Goal: Find specific page/section: Find specific page/section

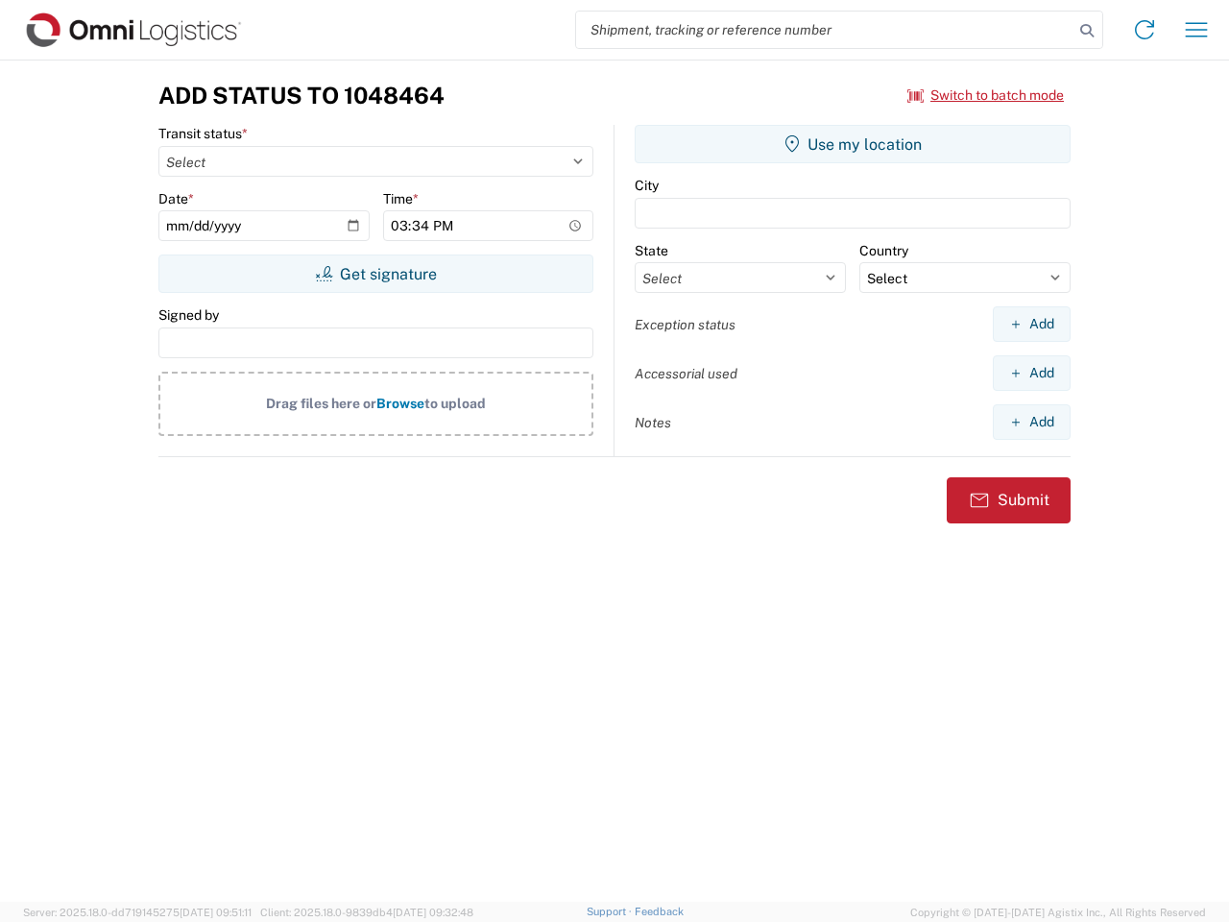
click at [825, 30] on input "search" at bounding box center [824, 30] width 497 height 36
click at [1087, 31] on icon at bounding box center [1087, 30] width 27 height 27
click at [1145, 30] on icon at bounding box center [1144, 29] width 31 height 31
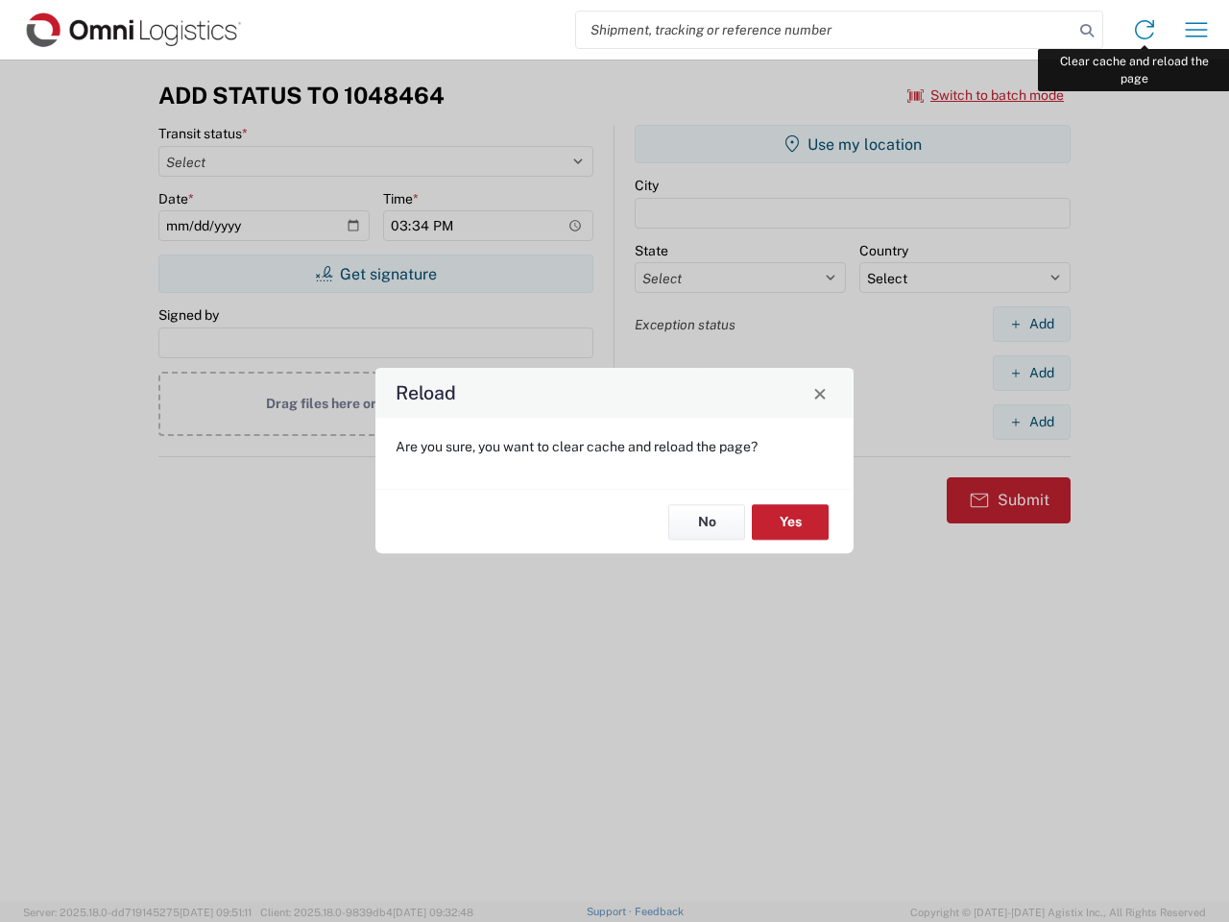
click at [1197, 30] on div "Reload Are you sure, you want to clear cache and reload the page? No Yes" at bounding box center [614, 461] width 1229 height 922
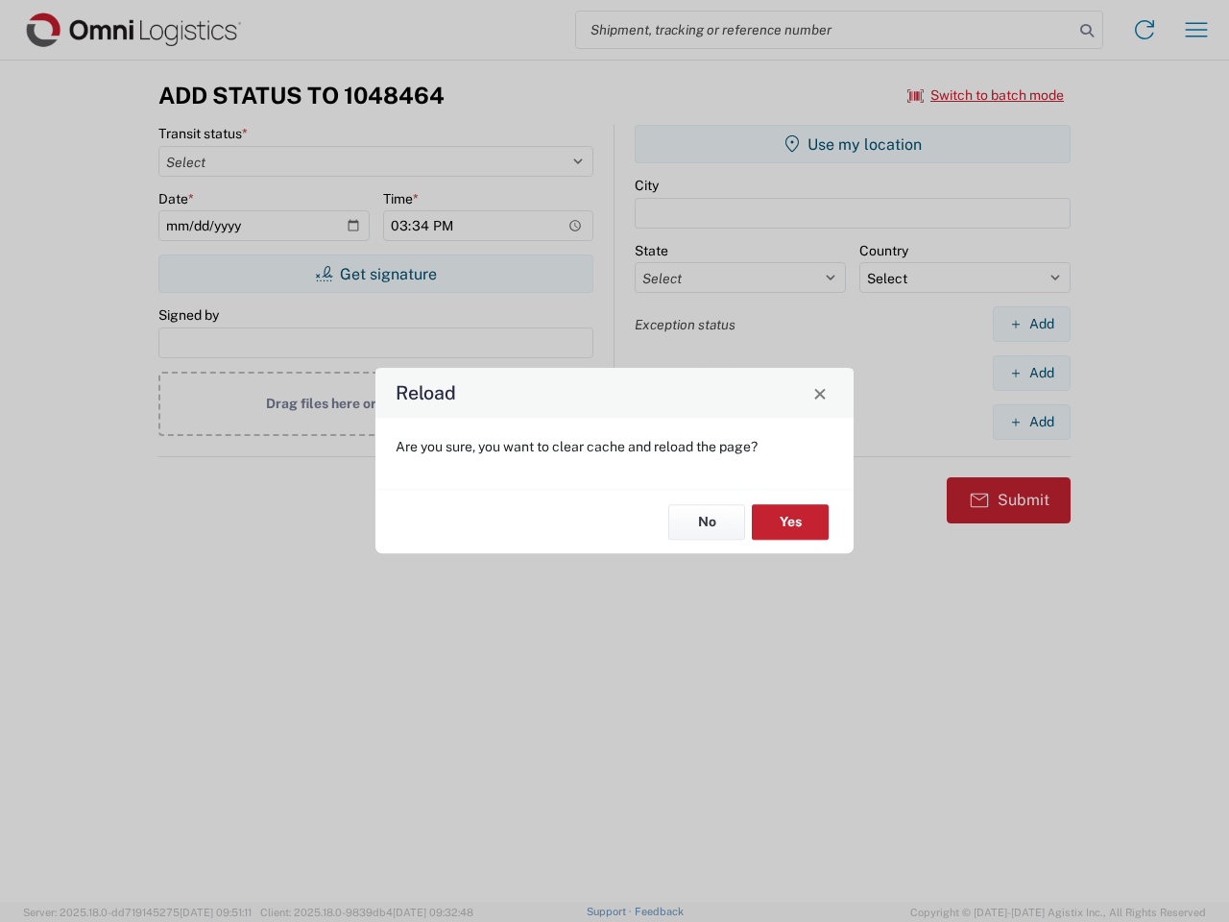
click at [986, 95] on div "Reload Are you sure, you want to clear cache and reload the page? No Yes" at bounding box center [614, 461] width 1229 height 922
click at [375, 274] on div "Reload Are you sure, you want to clear cache and reload the page? No Yes" at bounding box center [614, 461] width 1229 height 922
click at [853, 144] on div "Reload Are you sure, you want to clear cache and reload the page? No Yes" at bounding box center [614, 461] width 1229 height 922
click at [1031, 324] on div "Reload Are you sure, you want to clear cache and reload the page? No Yes" at bounding box center [614, 461] width 1229 height 922
click at [1031, 373] on div "Reload Are you sure, you want to clear cache and reload the page? No Yes" at bounding box center [614, 461] width 1229 height 922
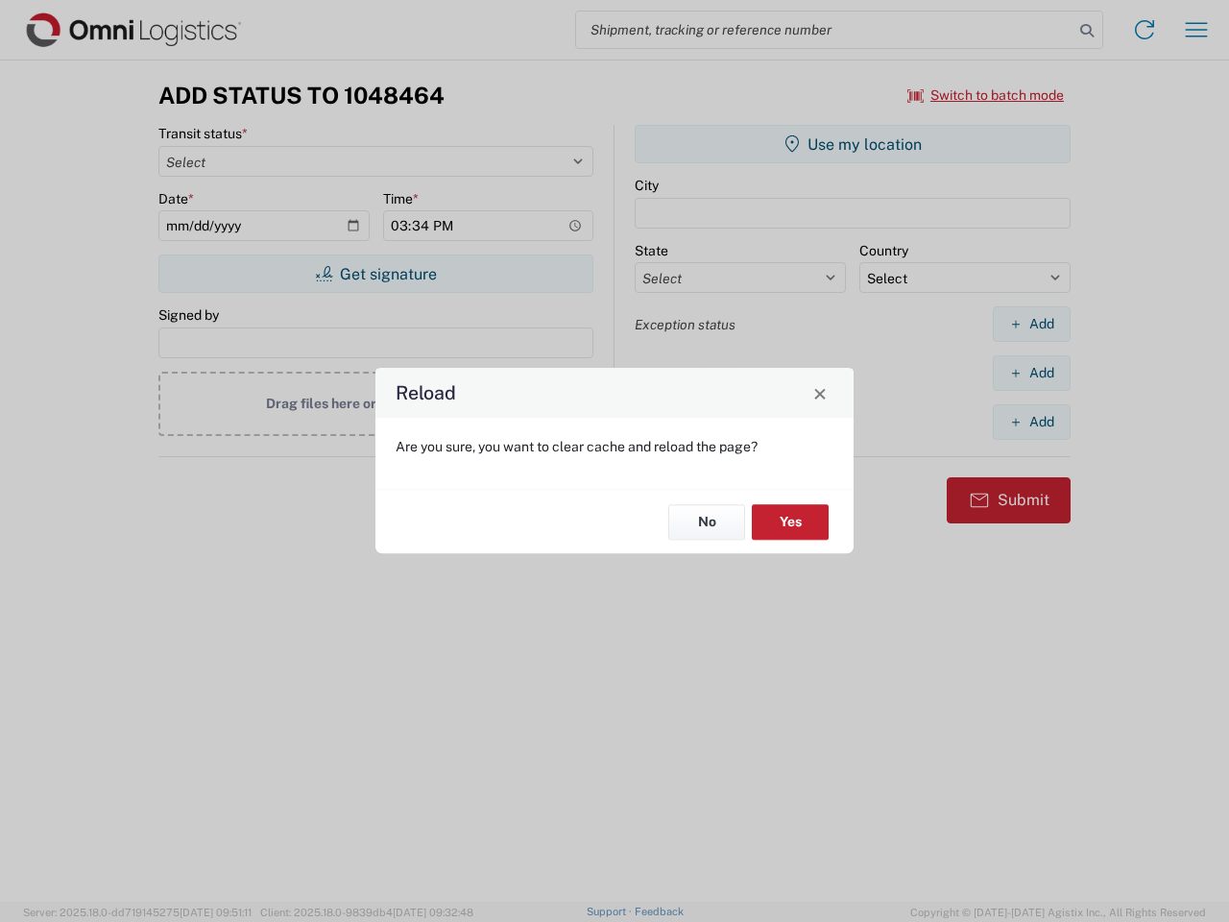
click at [1031, 422] on div "Reload Are you sure, you want to clear cache and reload the page? No Yes" at bounding box center [614, 461] width 1229 height 922
